Goal: Task Accomplishment & Management: Use online tool/utility

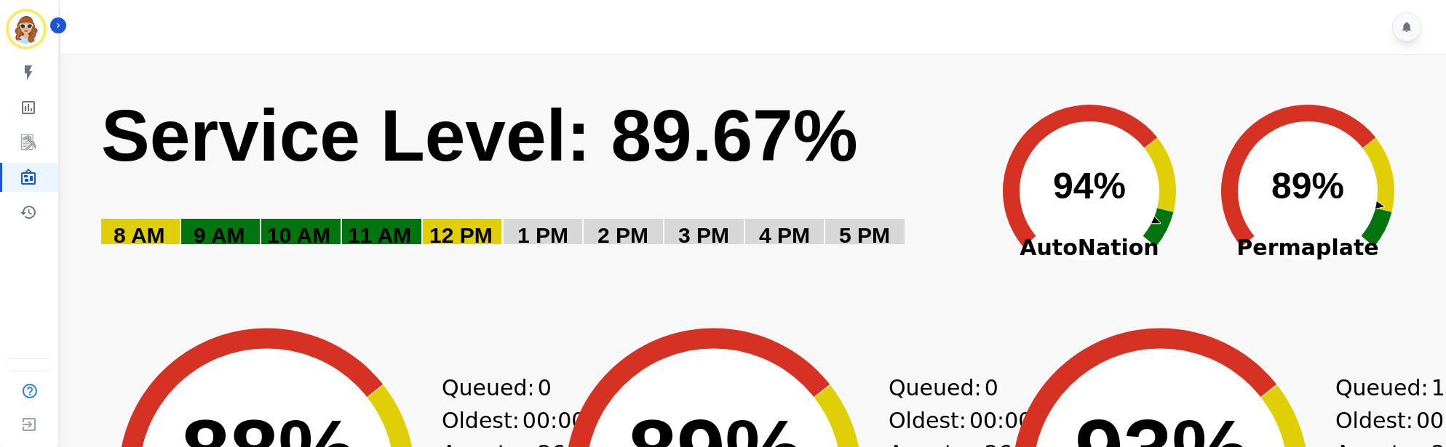
scroll to position [109, 0]
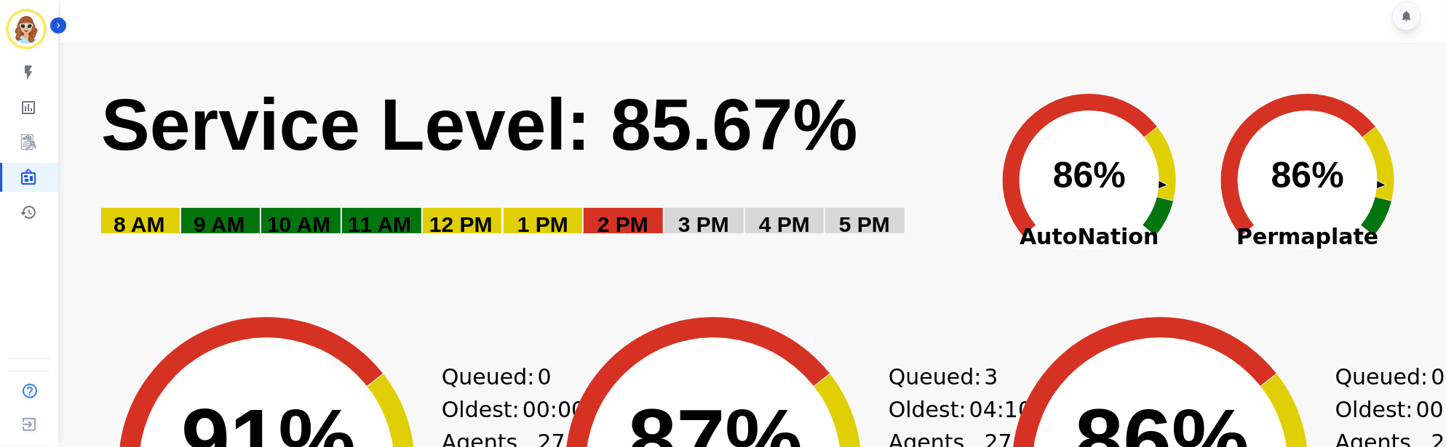
scroll to position [0, 0]
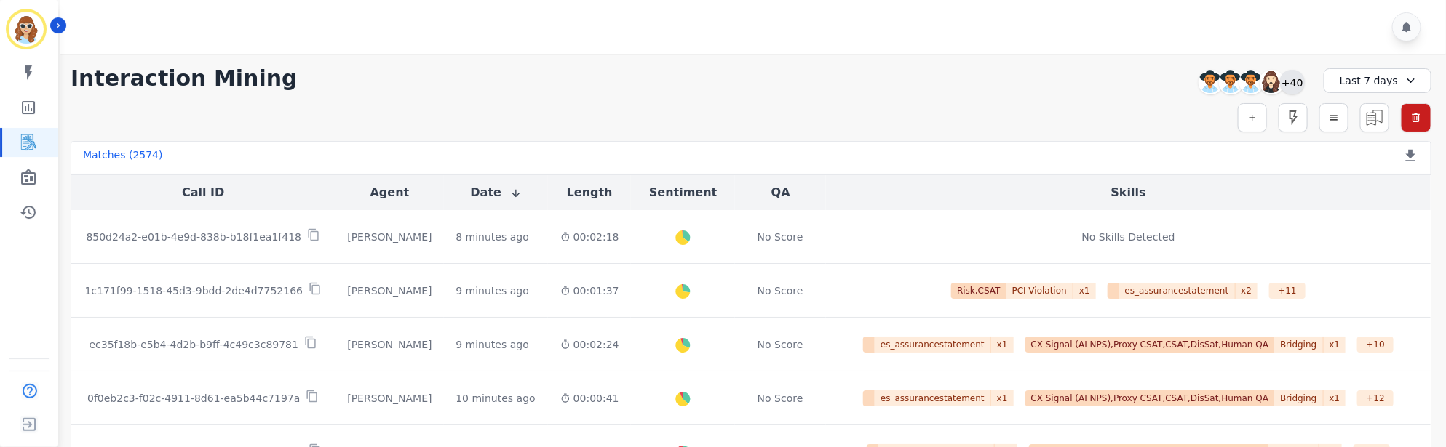
click at [1297, 84] on div "+40" at bounding box center [1292, 82] width 25 height 25
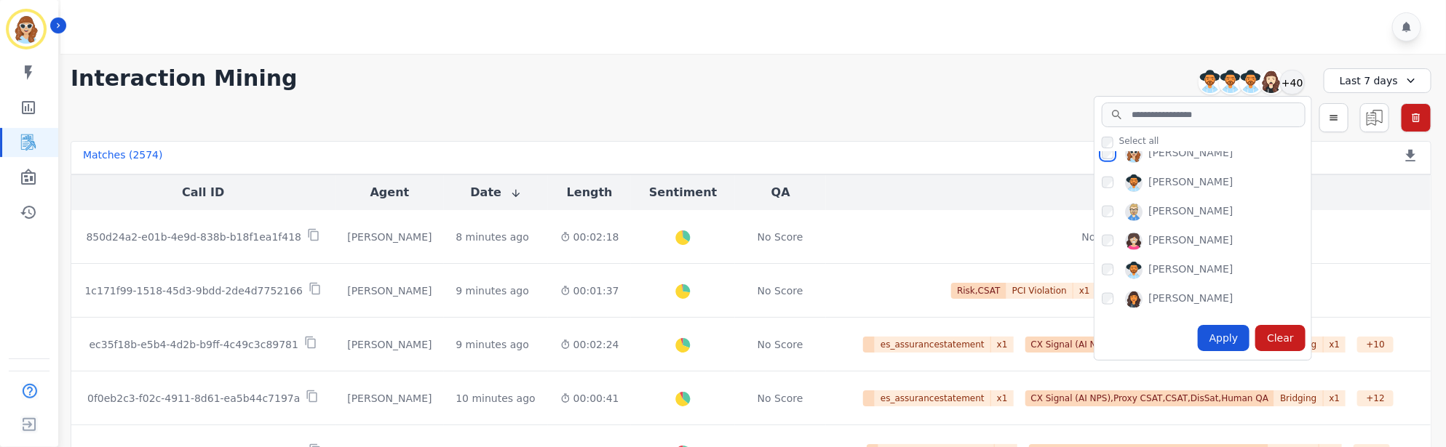
scroll to position [982, 0]
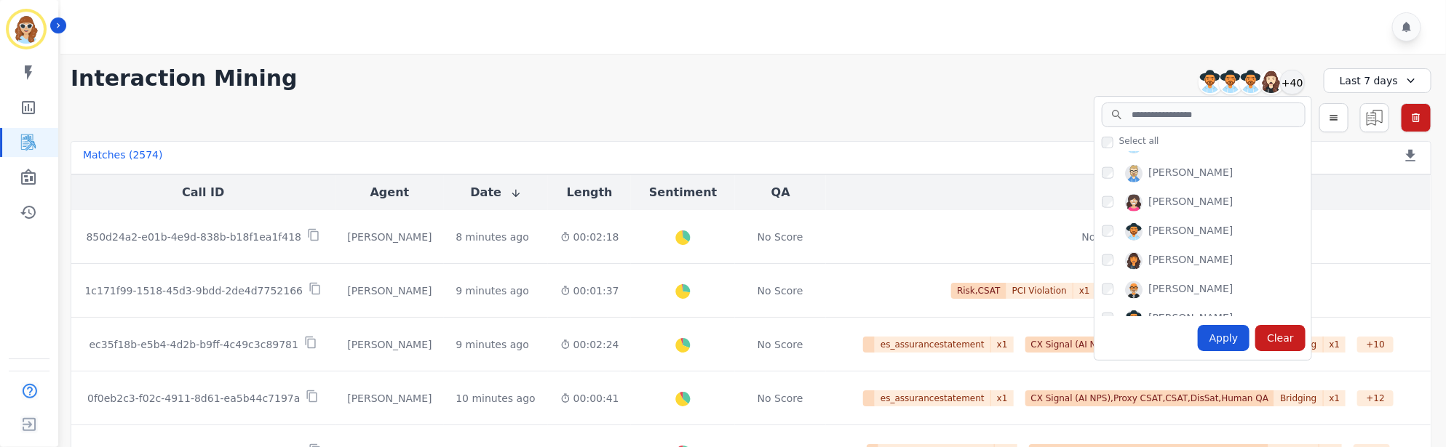
click at [1100, 199] on div "[PERSON_NAME] [PERSON_NAME] [PERSON_NAME] [PERSON_NAME] [PERSON_NAME] [PERSON_N…" at bounding box center [1202, 234] width 217 height 164
click at [1222, 337] on div "Apply" at bounding box center [1224, 338] width 52 height 26
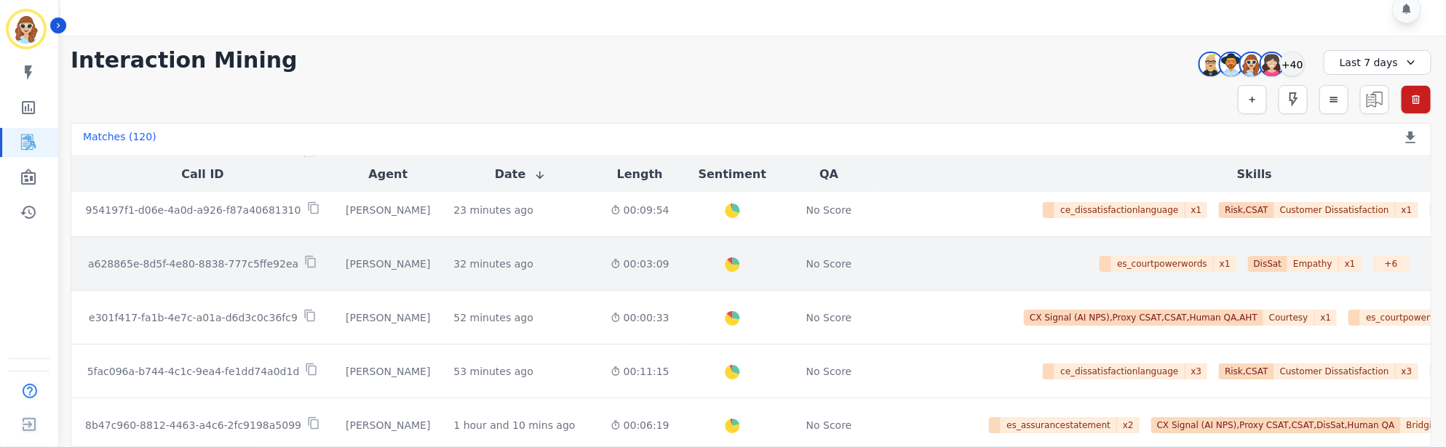
scroll to position [0, 0]
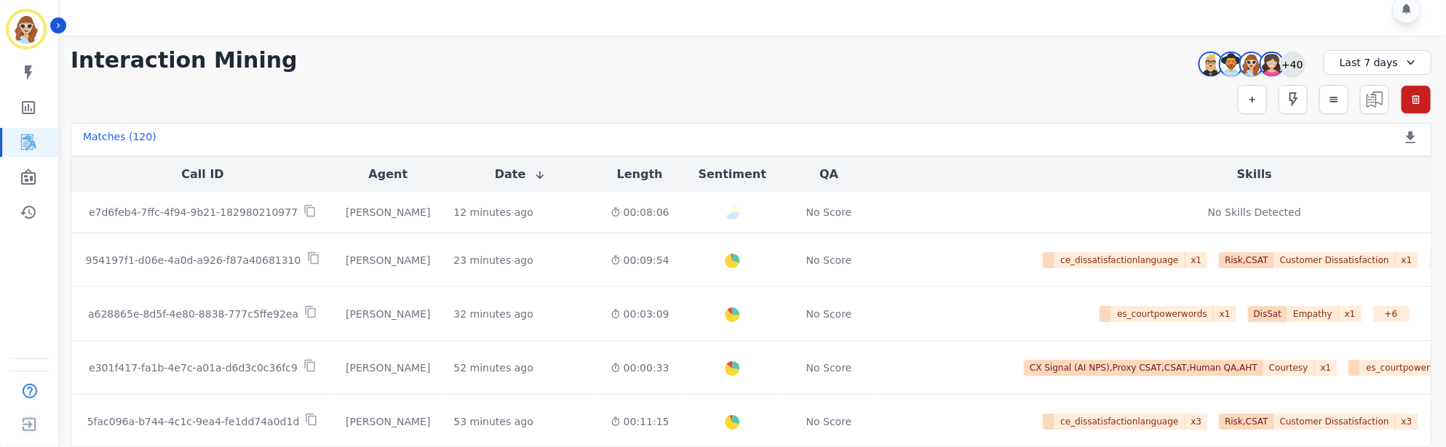
click at [1297, 65] on div "+40" at bounding box center [1292, 64] width 25 height 25
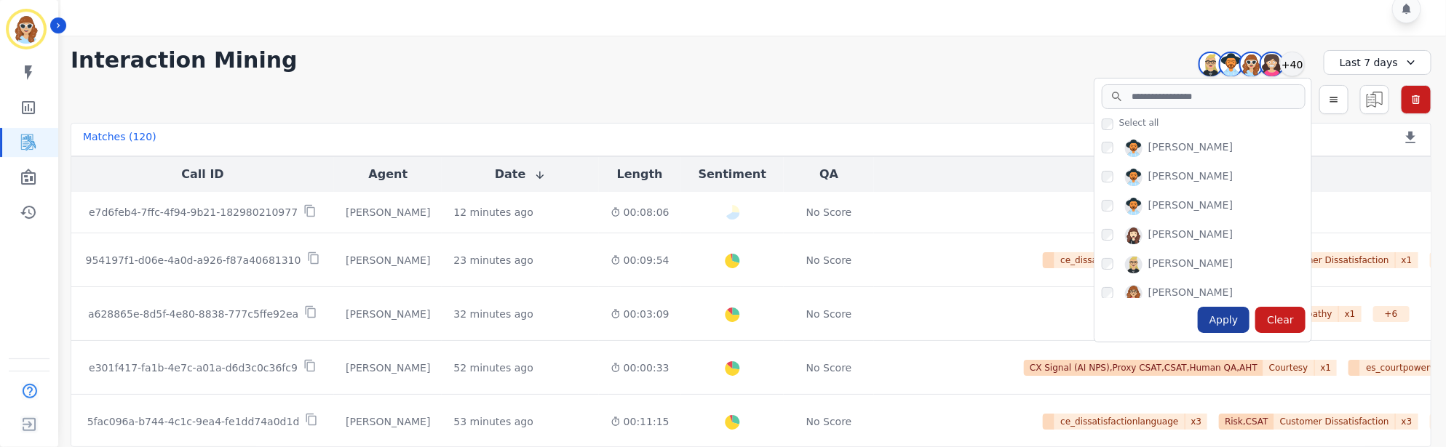
click at [1229, 319] on div "Apply" at bounding box center [1224, 320] width 52 height 26
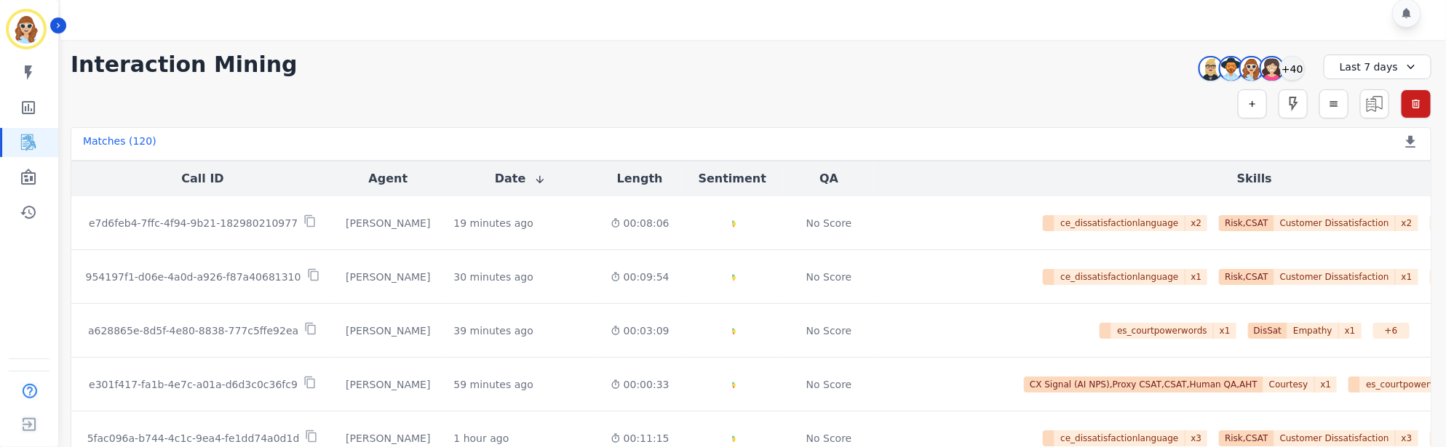
scroll to position [18, 0]
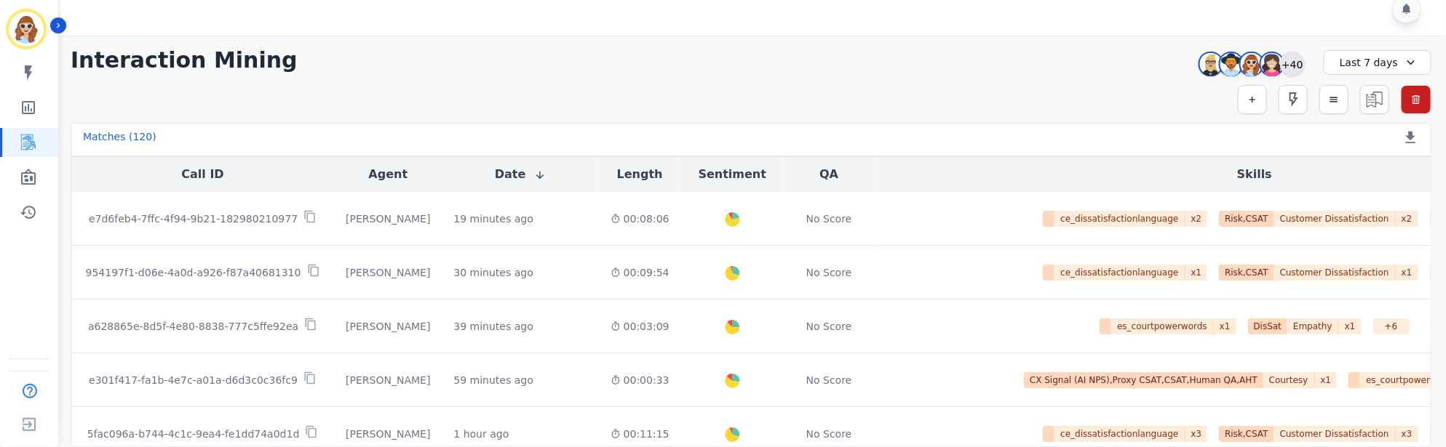
click at [1294, 65] on div "+40" at bounding box center [1292, 64] width 25 height 25
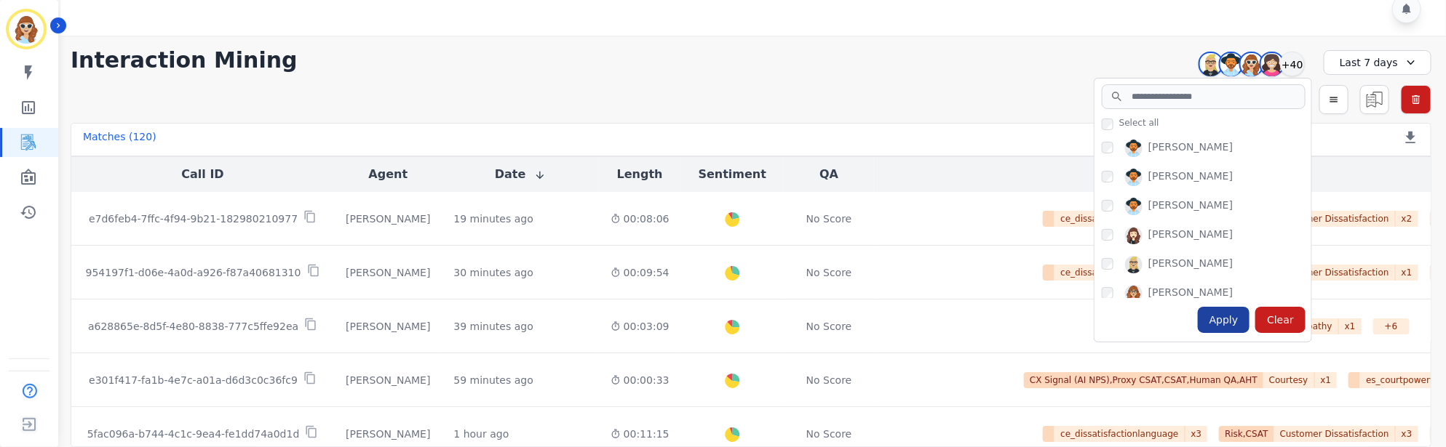
click at [1225, 316] on div "Apply" at bounding box center [1224, 320] width 52 height 26
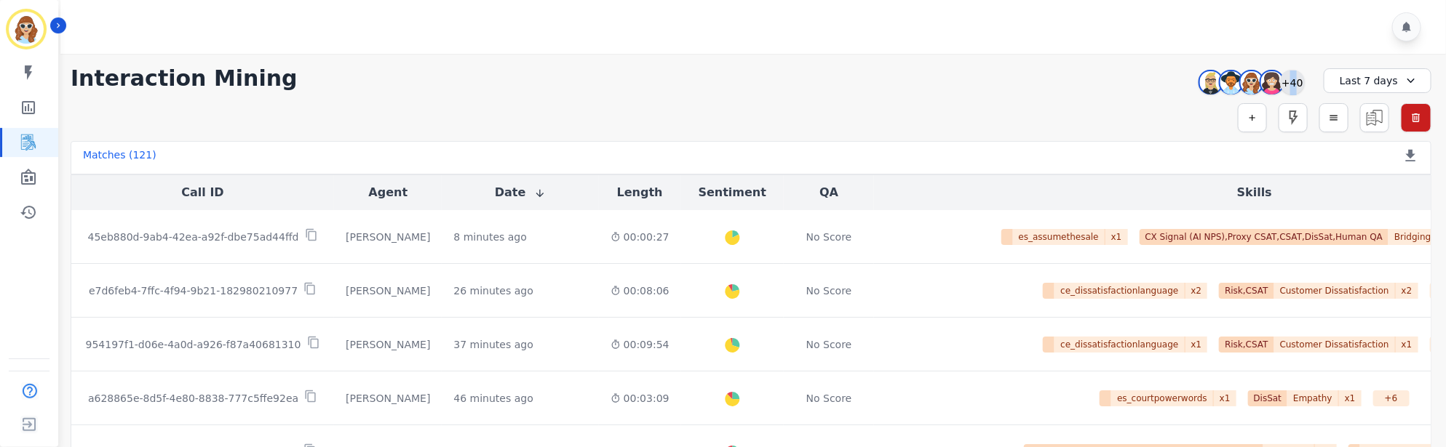
click at [1297, 81] on div "+40" at bounding box center [1292, 82] width 25 height 25
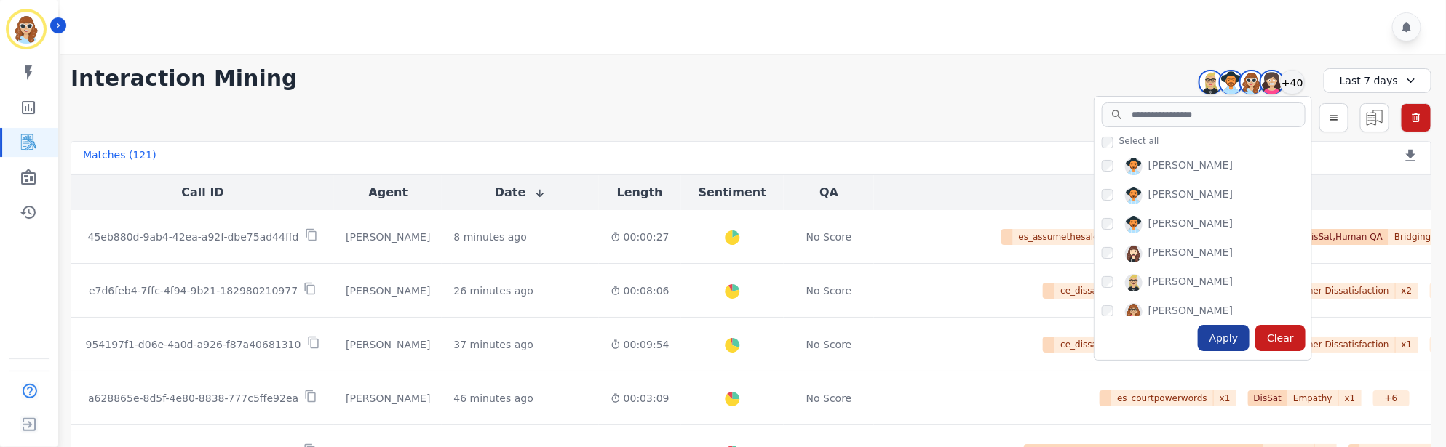
click at [1217, 341] on div "Apply" at bounding box center [1224, 338] width 52 height 26
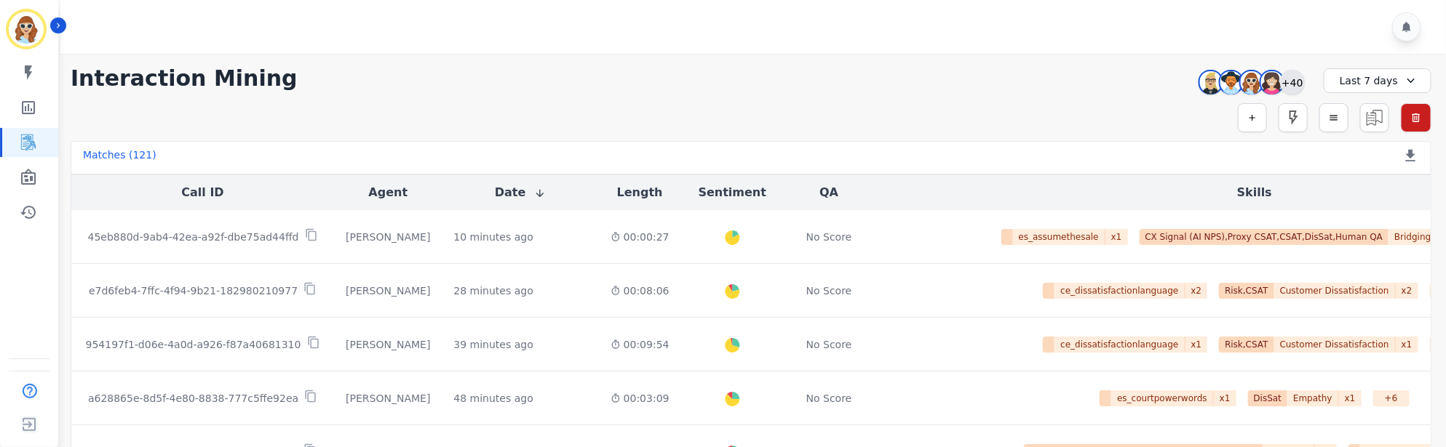
click at [1299, 87] on div "+40" at bounding box center [1292, 82] width 25 height 25
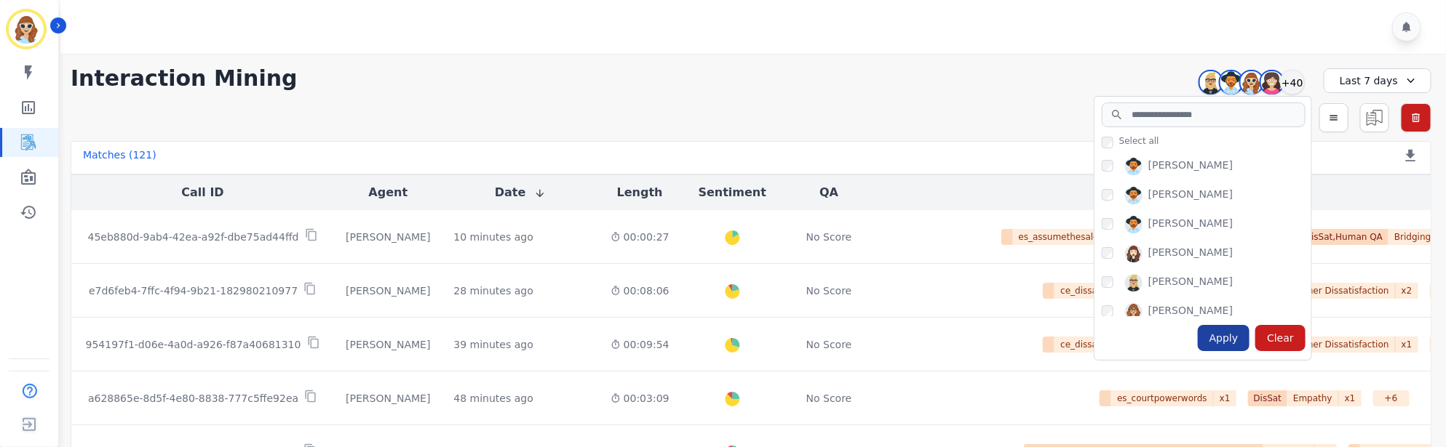
click at [1225, 336] on div "Apply" at bounding box center [1224, 338] width 52 height 26
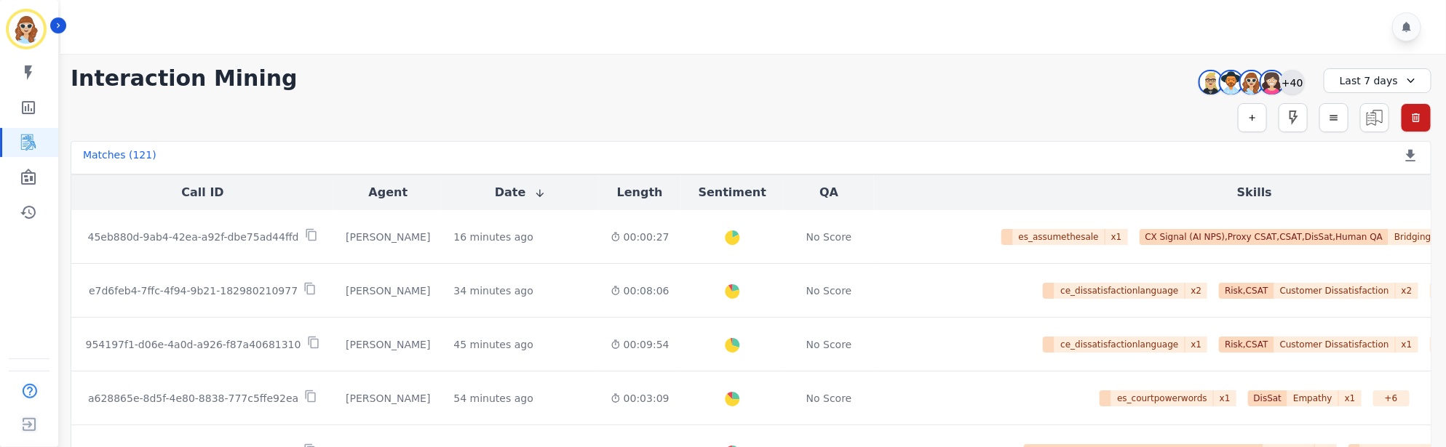
click at [1297, 81] on div "+40" at bounding box center [1292, 82] width 25 height 25
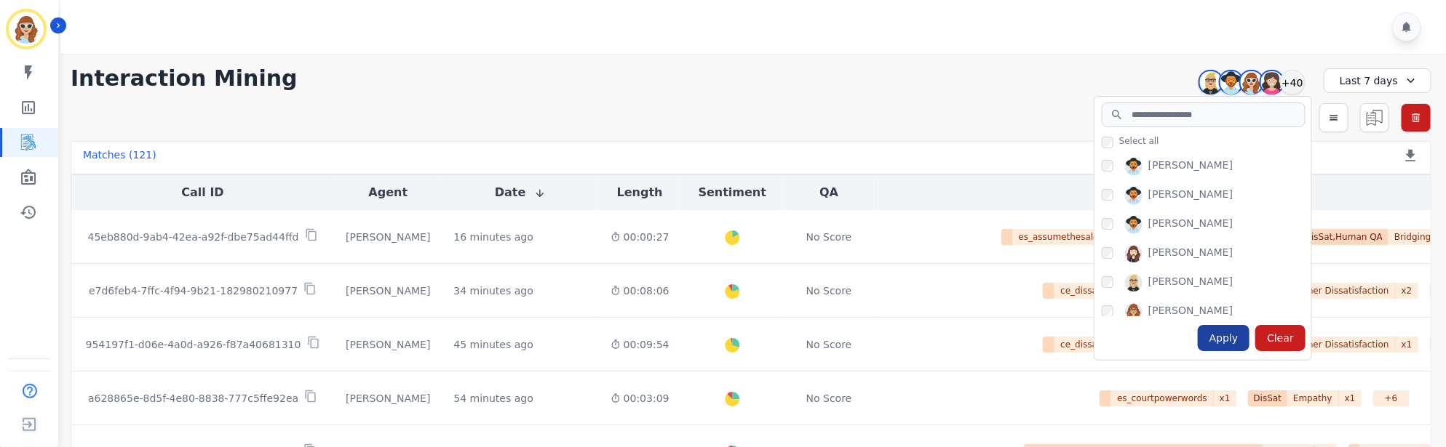
click at [1229, 346] on div "Apply" at bounding box center [1224, 338] width 52 height 26
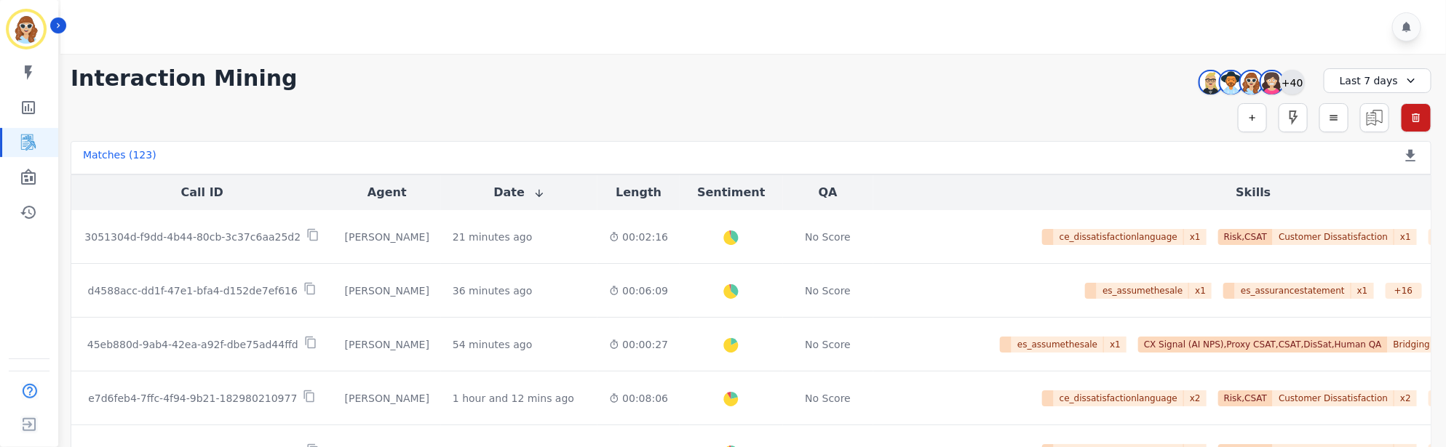
click at [1293, 85] on div "+40" at bounding box center [1292, 82] width 25 height 25
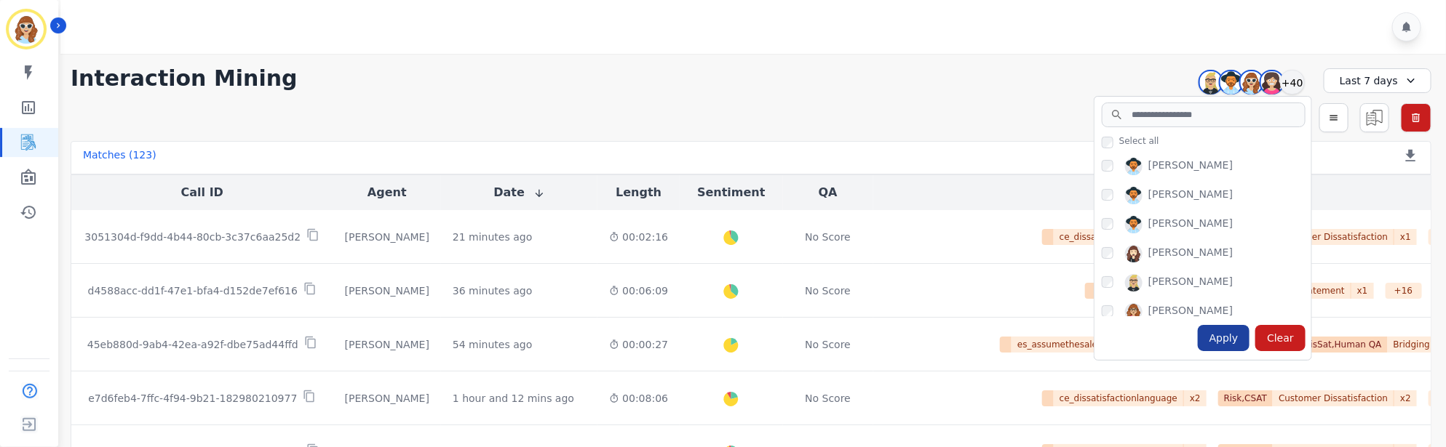
click at [1236, 332] on div "Apply" at bounding box center [1224, 338] width 52 height 26
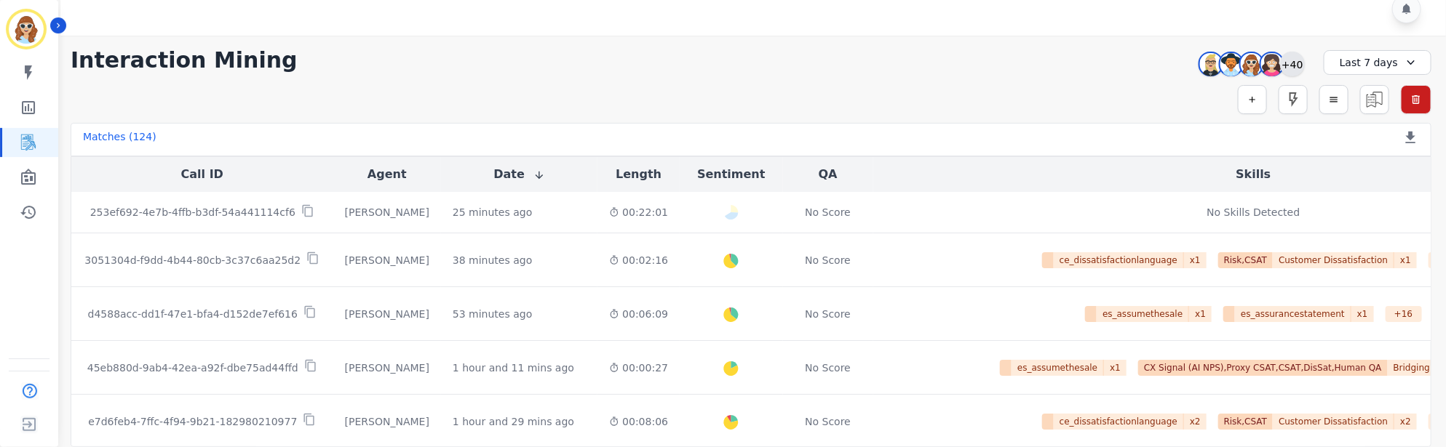
click at [1293, 55] on div "+40" at bounding box center [1292, 64] width 25 height 25
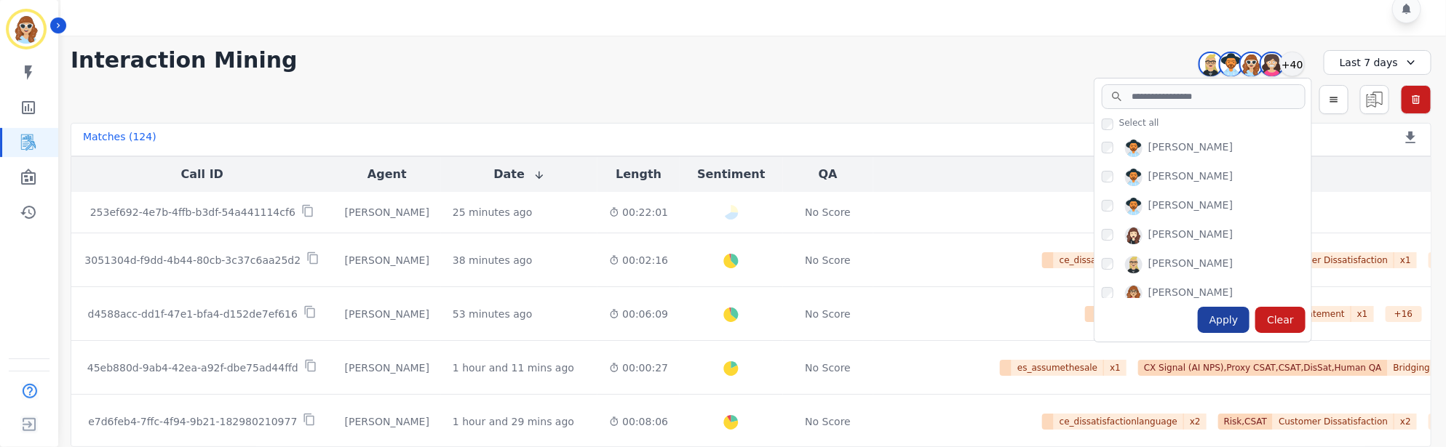
click at [1231, 324] on div "Apply" at bounding box center [1224, 320] width 52 height 26
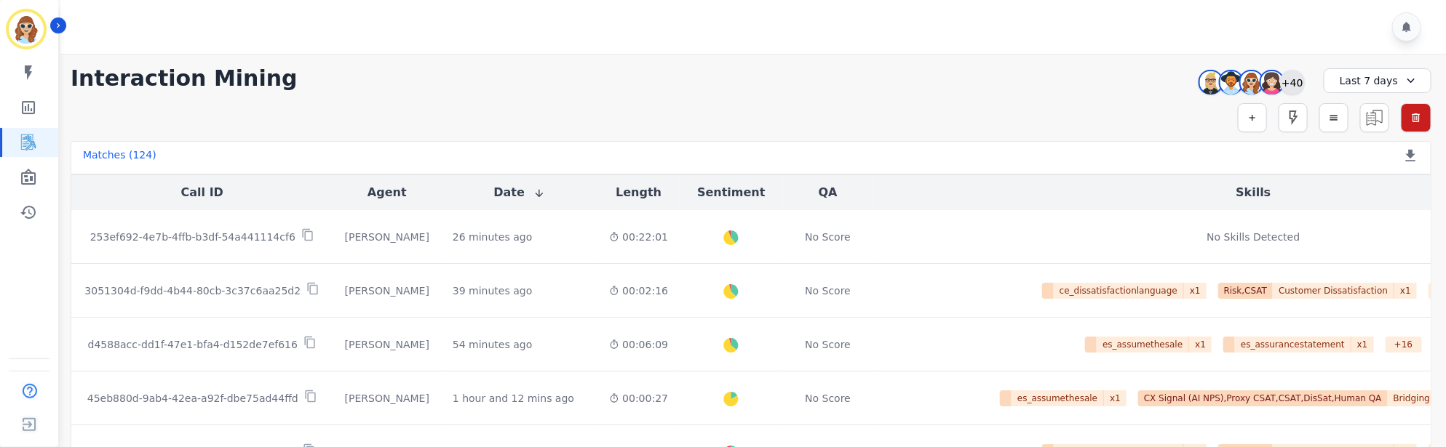
click at [1283, 90] on div "+40" at bounding box center [1292, 82] width 25 height 25
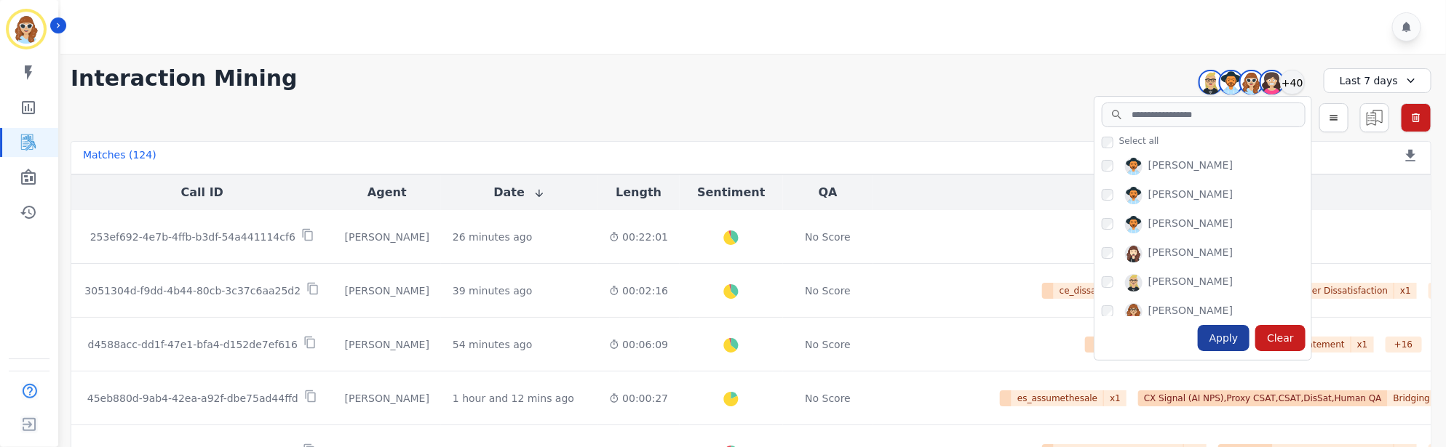
click at [1209, 345] on div "Apply" at bounding box center [1224, 338] width 52 height 26
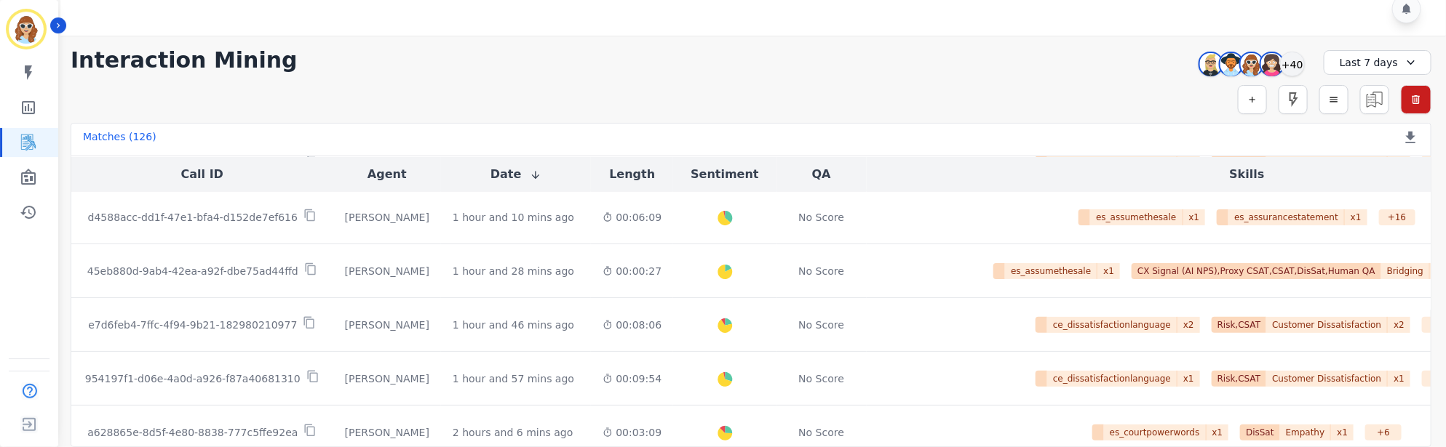
scroll to position [218, 0]
